Goal: Task Accomplishment & Management: Manage account settings

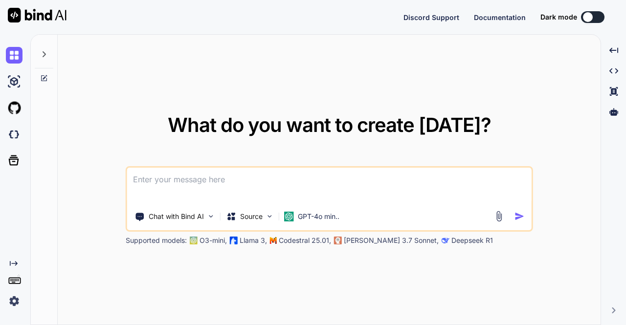
click at [12, 303] on img at bounding box center [14, 301] width 17 height 17
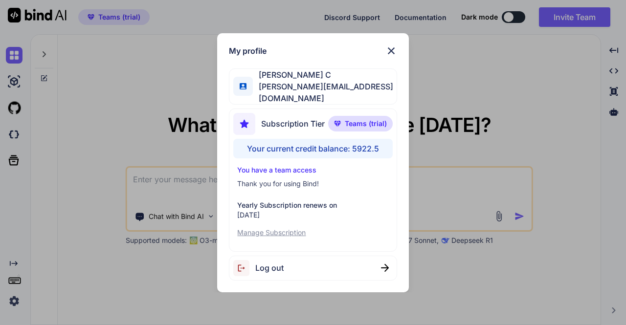
type textarea "x"
click at [154, 110] on div "My profile Saravanan C saravanan@witarist.com Subscription Tier Teams (trial) Y…" at bounding box center [313, 162] width 626 height 325
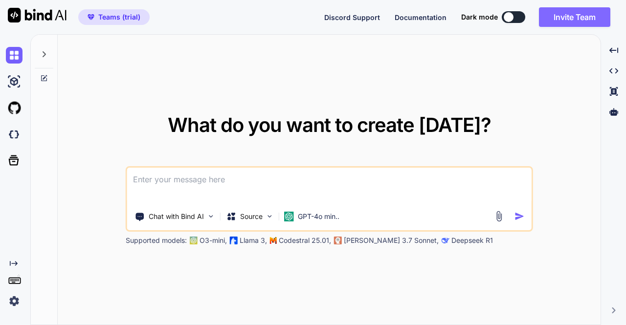
click at [574, 16] on button "Invite Team" at bounding box center [574, 17] width 71 height 20
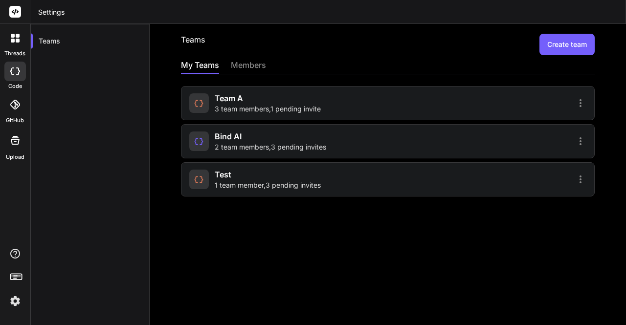
click at [220, 105] on span "3 team members , 1 pending invite" at bounding box center [268, 109] width 106 height 10
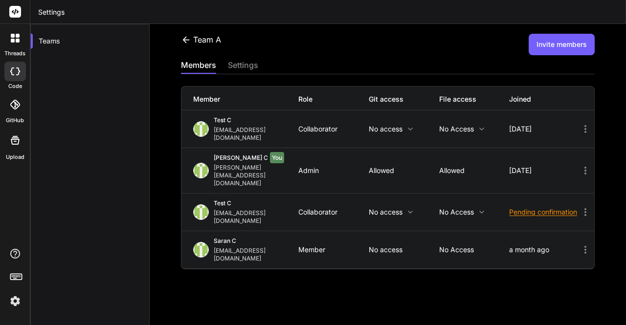
click at [584, 125] on icon at bounding box center [585, 129] width 2 height 8
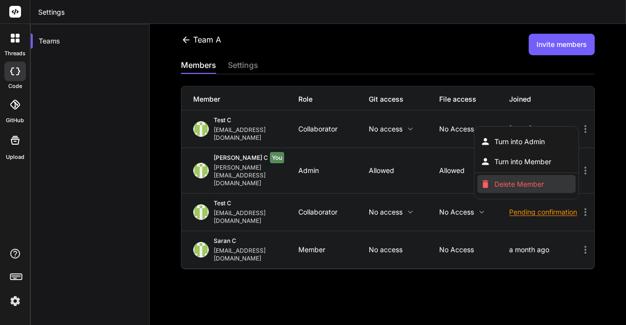
click at [507, 179] on span "Delete Member" at bounding box center [518, 184] width 49 height 10
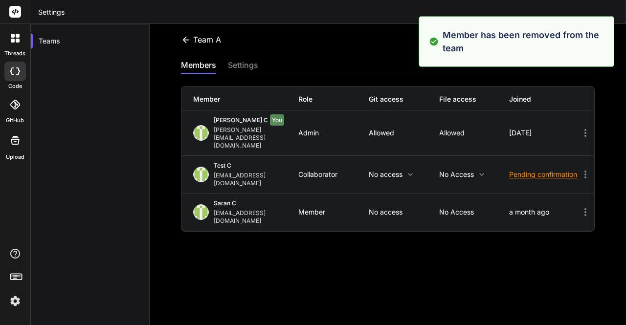
click at [359, 53] on div "team a Invite members" at bounding box center [388, 45] width 414 height 22
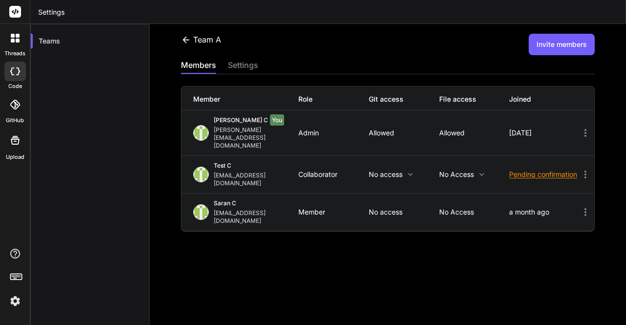
click at [558, 45] on button "Invite members" at bounding box center [562, 45] width 66 height 22
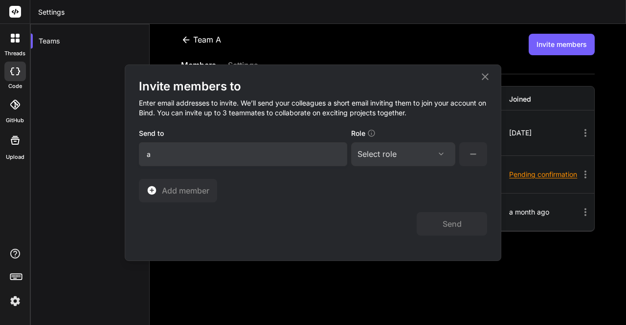
click at [245, 158] on input "a" at bounding box center [243, 154] width 208 height 24
type input "app7@yopmail.com"
click at [403, 158] on div "Select role" at bounding box center [402, 154] width 91 height 12
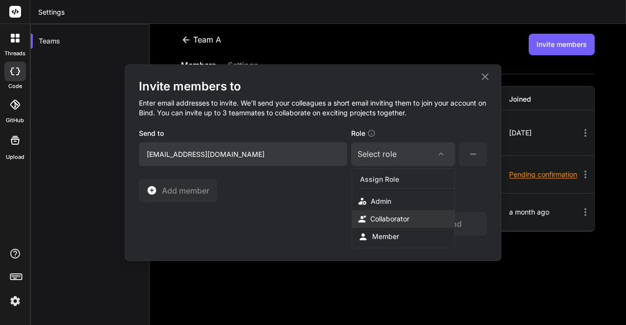
click at [386, 215] on div "Collaborator" at bounding box center [389, 219] width 39 height 10
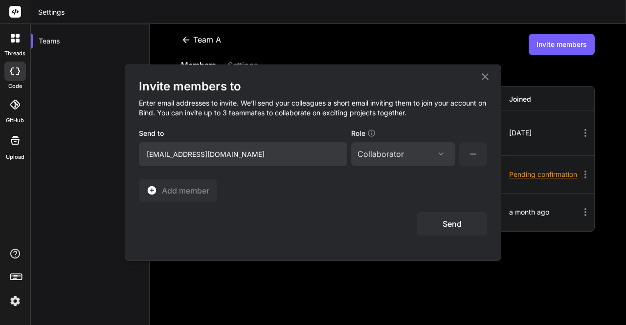
click at [444, 223] on button "Send" at bounding box center [452, 223] width 70 height 23
